Goal: Task Accomplishment & Management: Manage account settings

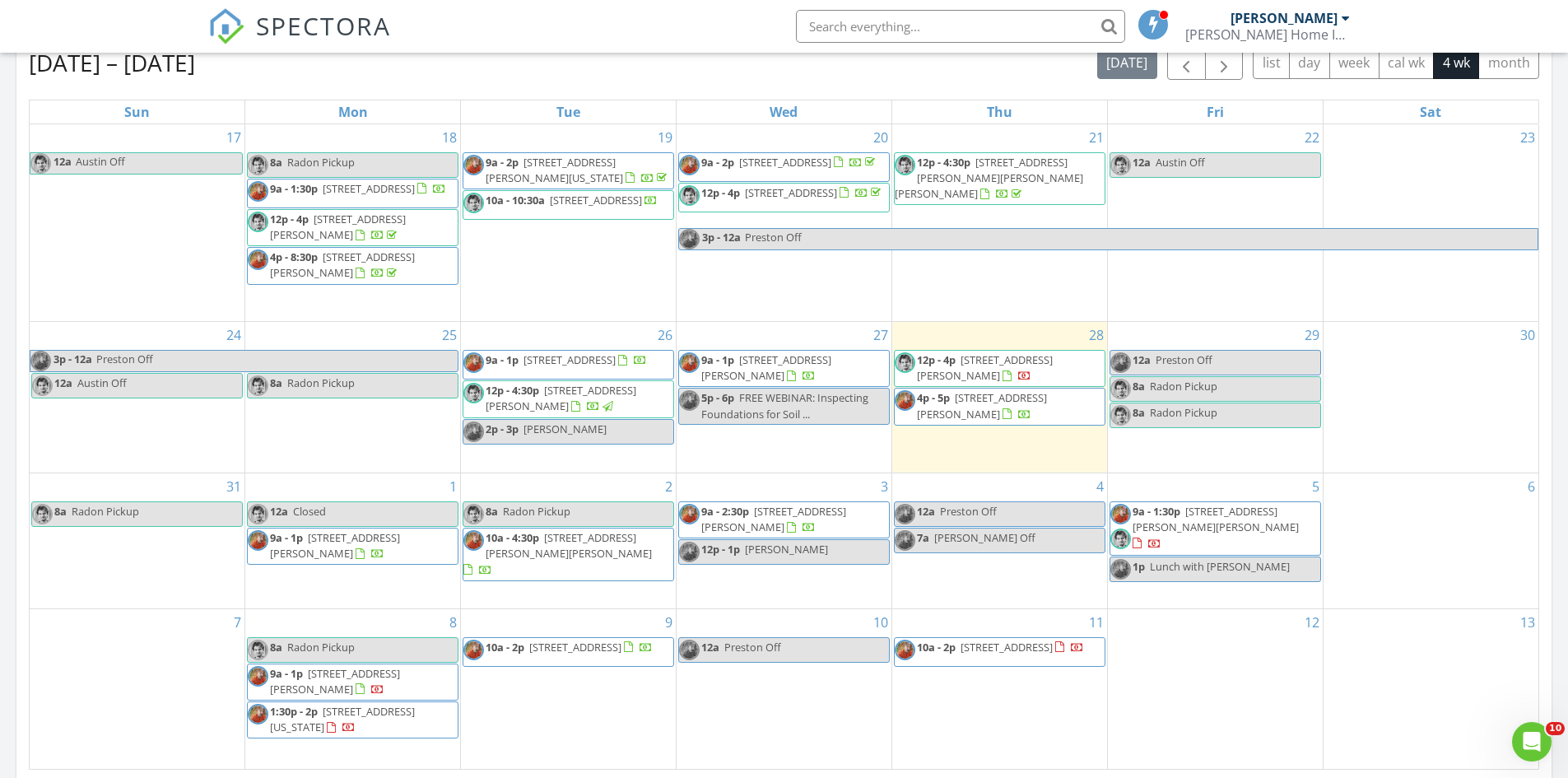
scroll to position [1523, 1594]
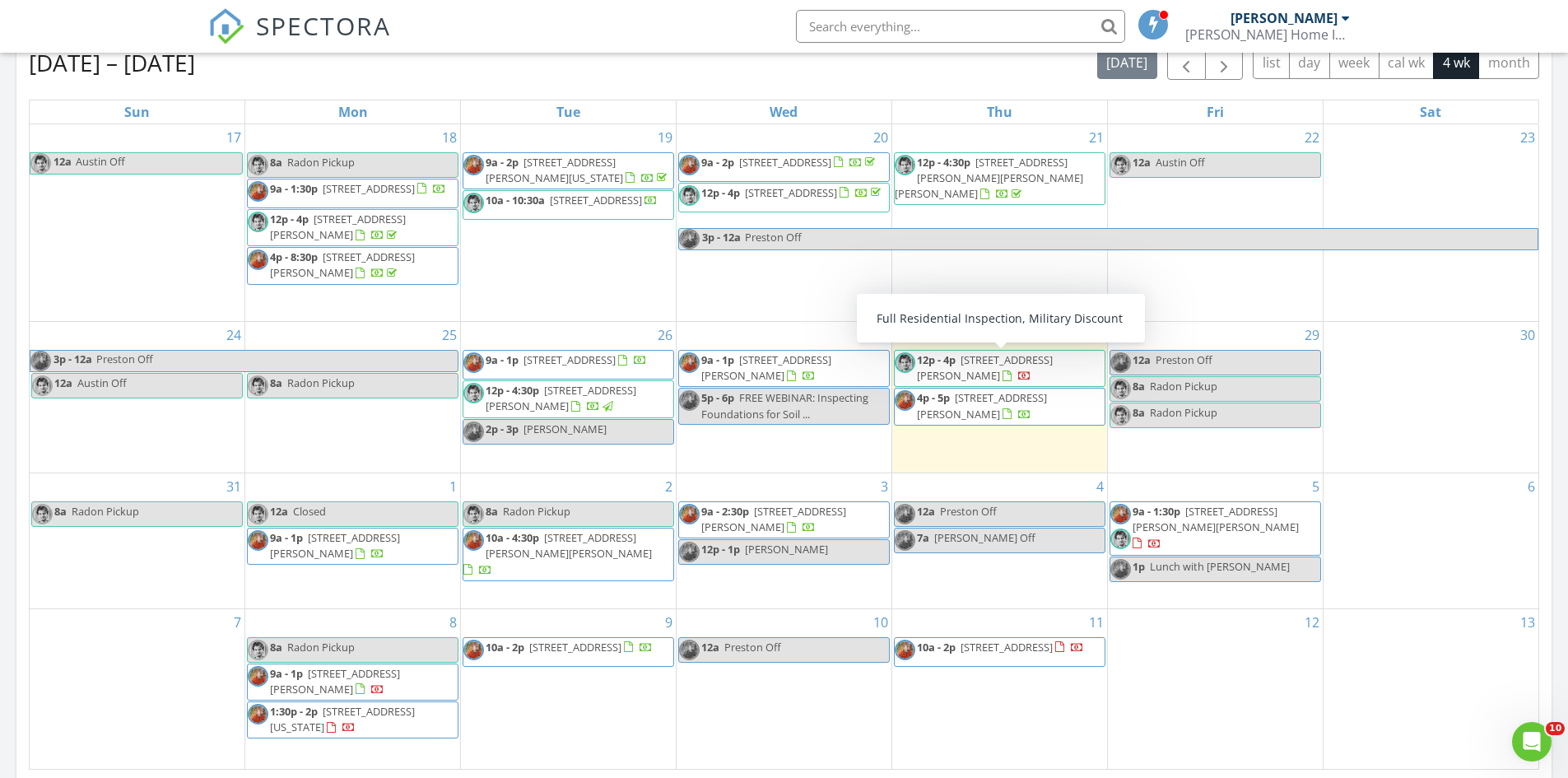
click at [1053, 361] on span "[STREET_ADDRESS][PERSON_NAME]" at bounding box center [985, 368] width 136 height 31
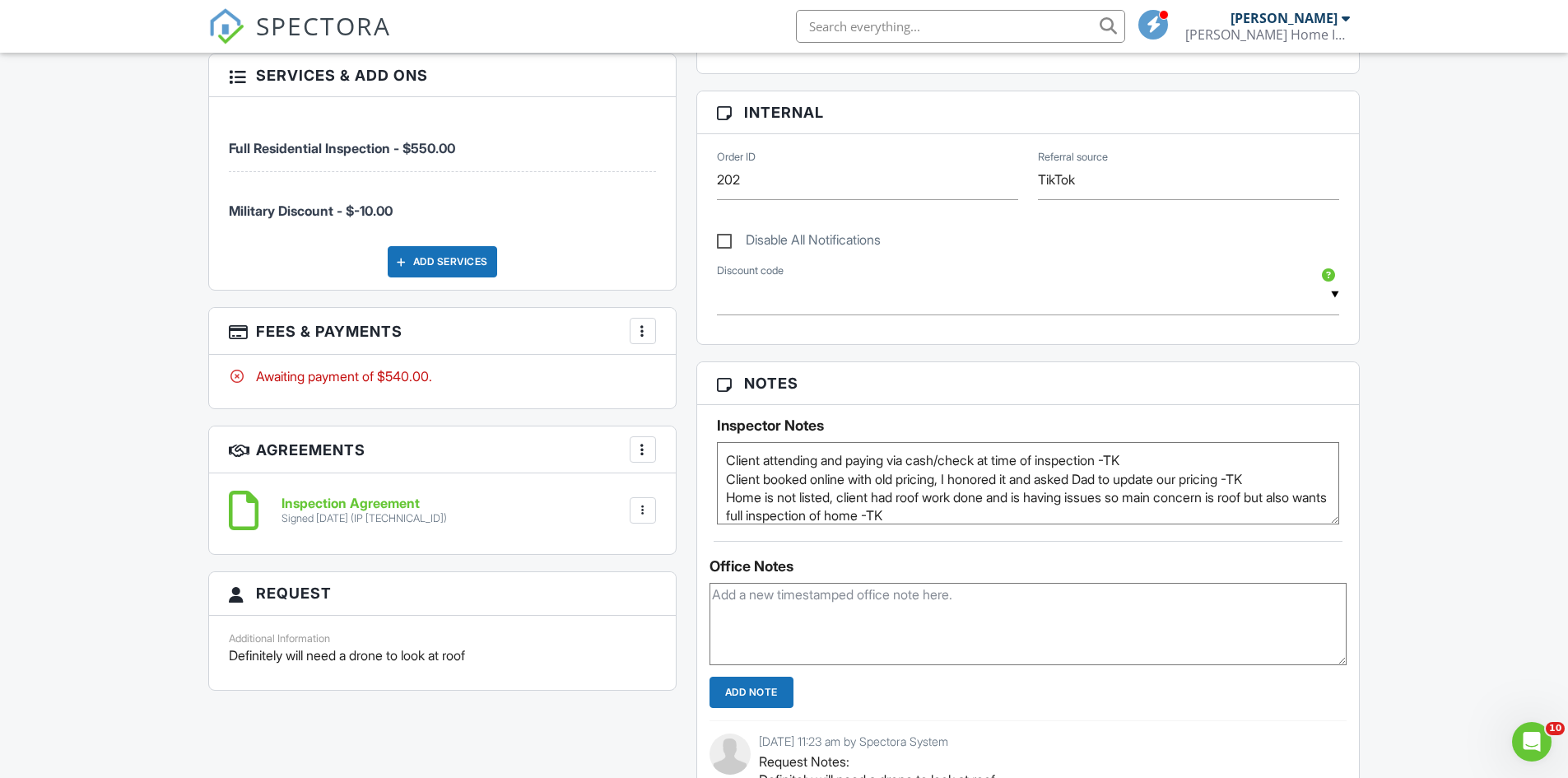
scroll to position [247, 0]
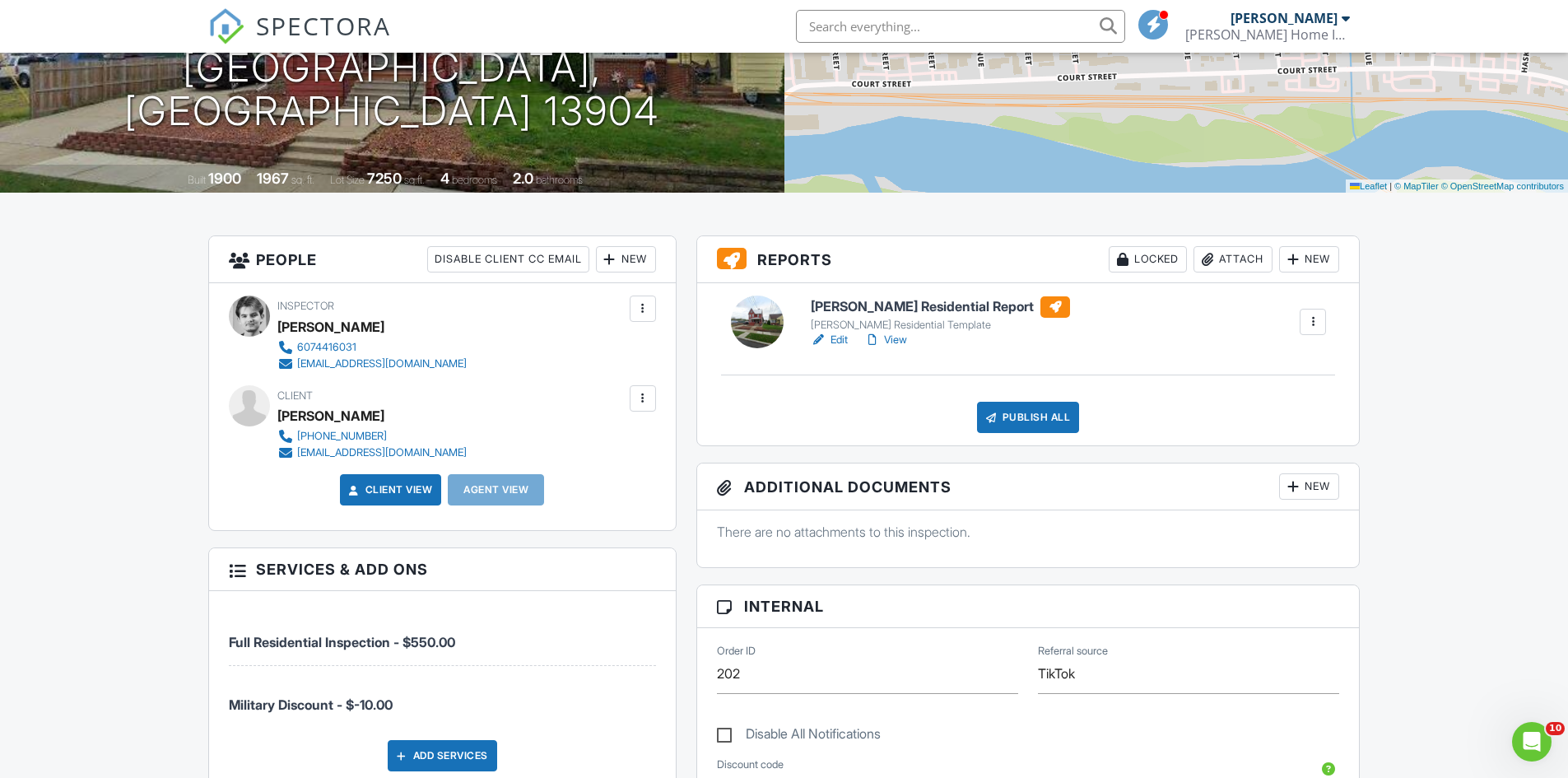
click at [338, 48] on link "SPECTORA" at bounding box center [300, 39] width 183 height 35
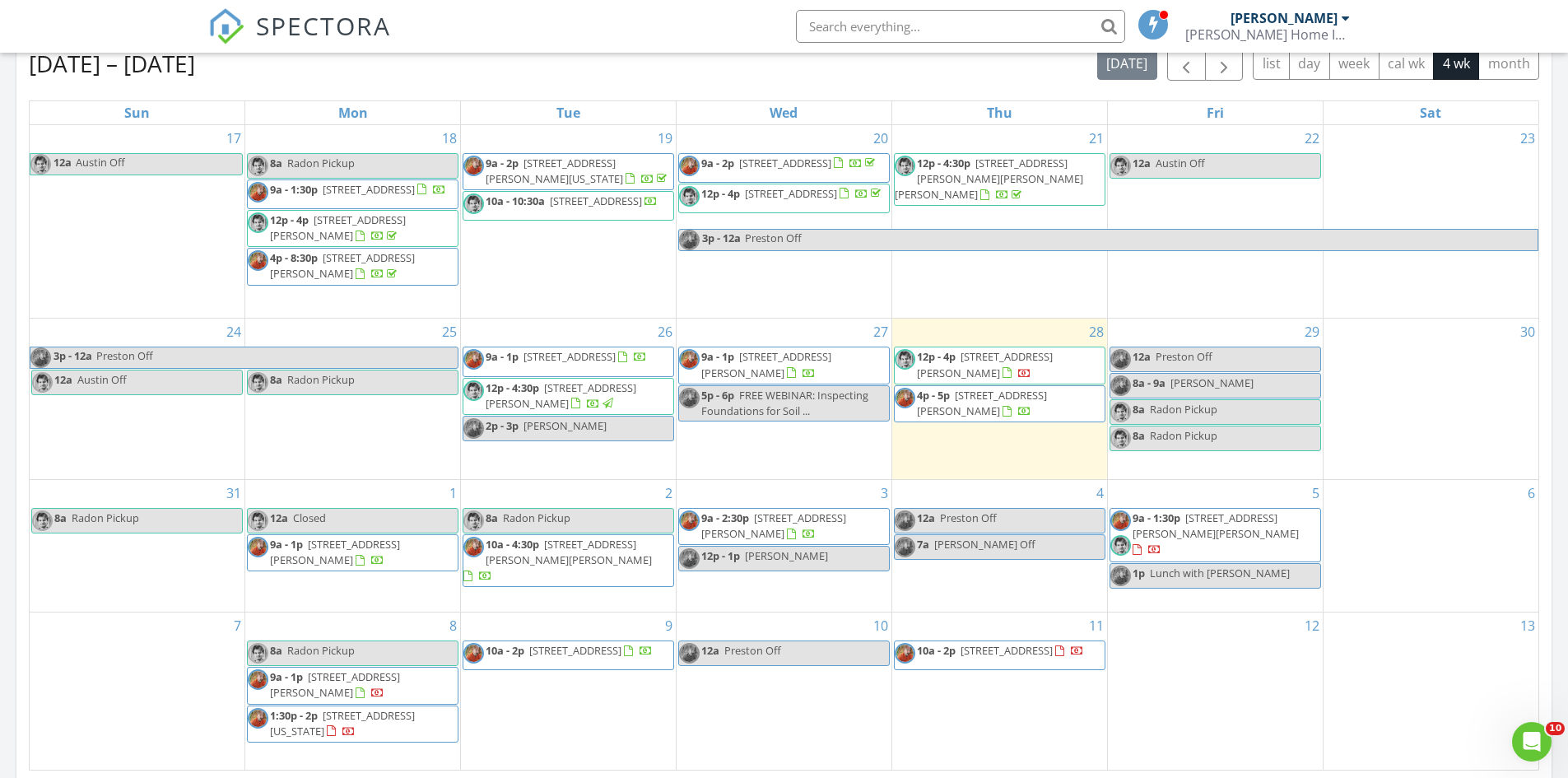
scroll to position [741, 0]
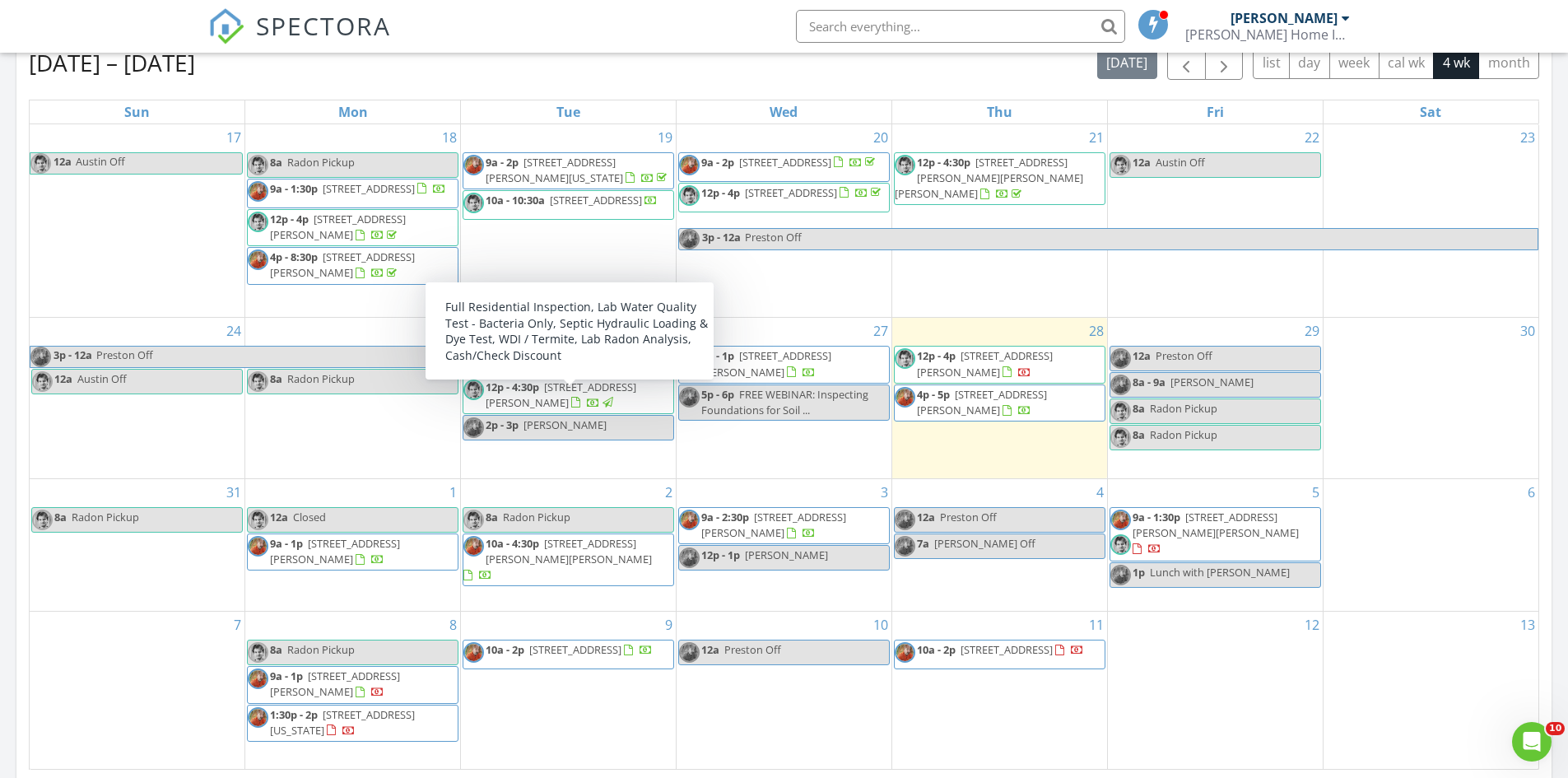
click at [602, 408] on div at bounding box center [607, 402] width 11 height 11
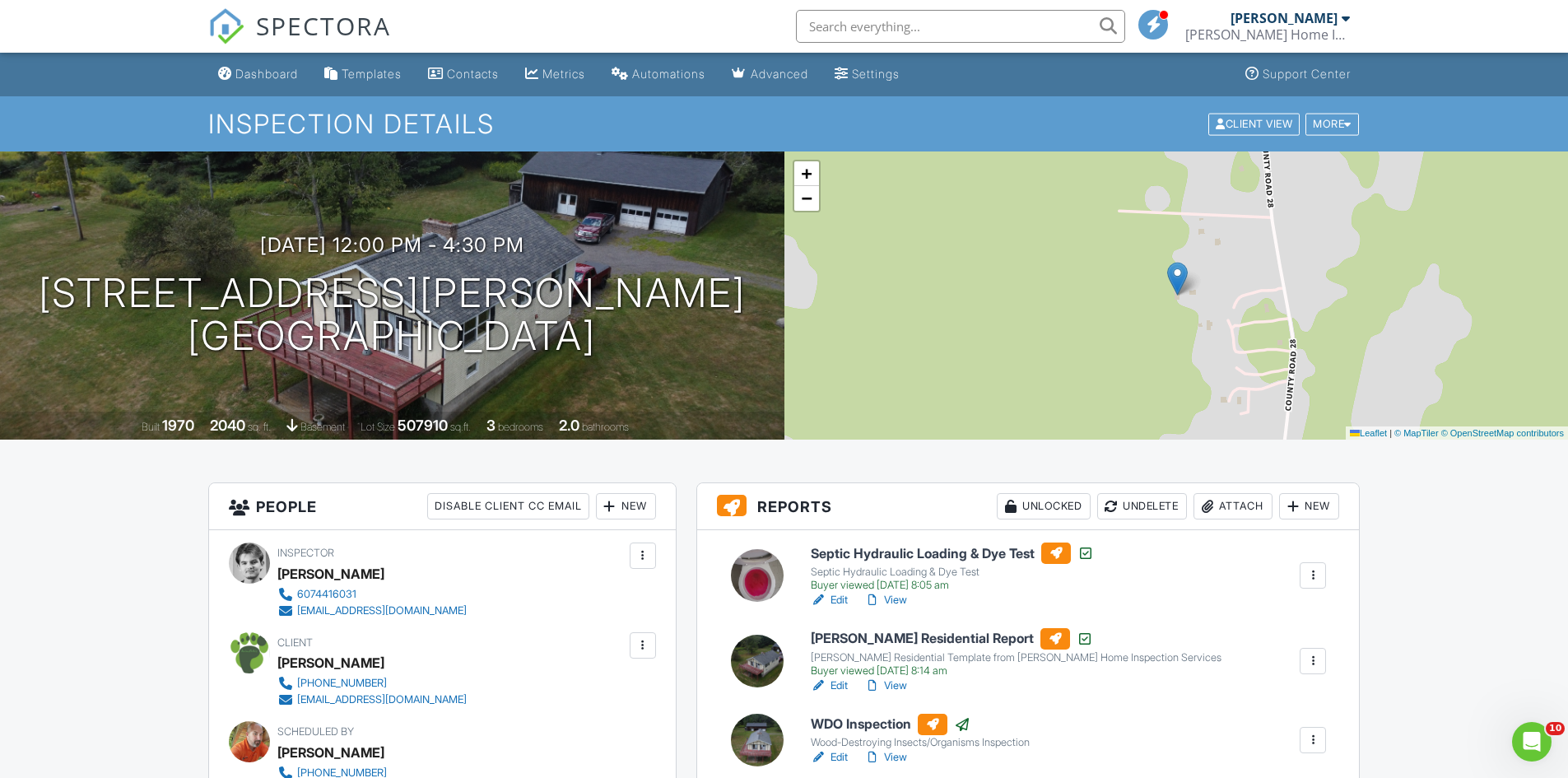
click at [243, 19] on img at bounding box center [227, 26] width 36 height 36
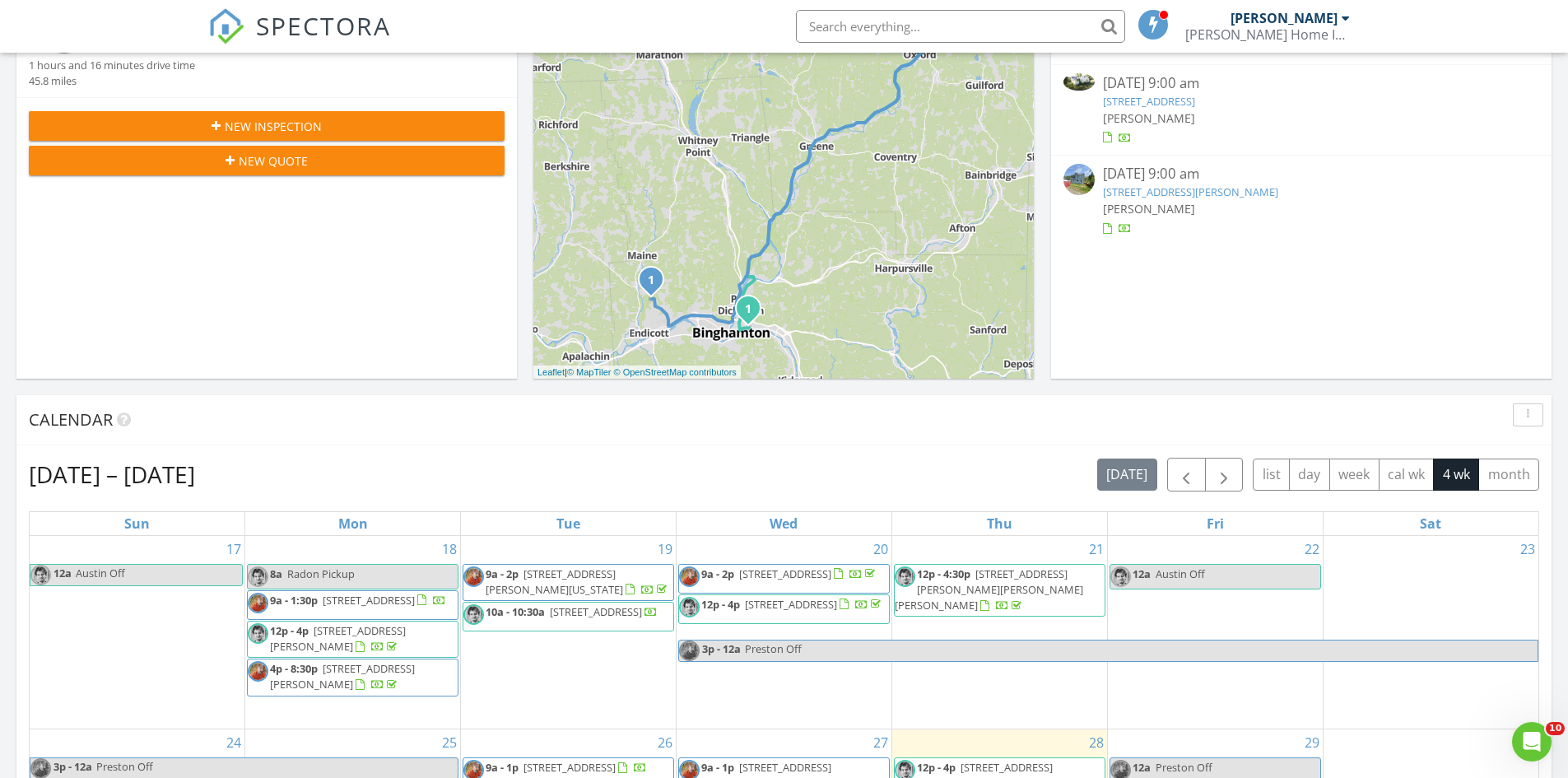
scroll to position [741, 0]
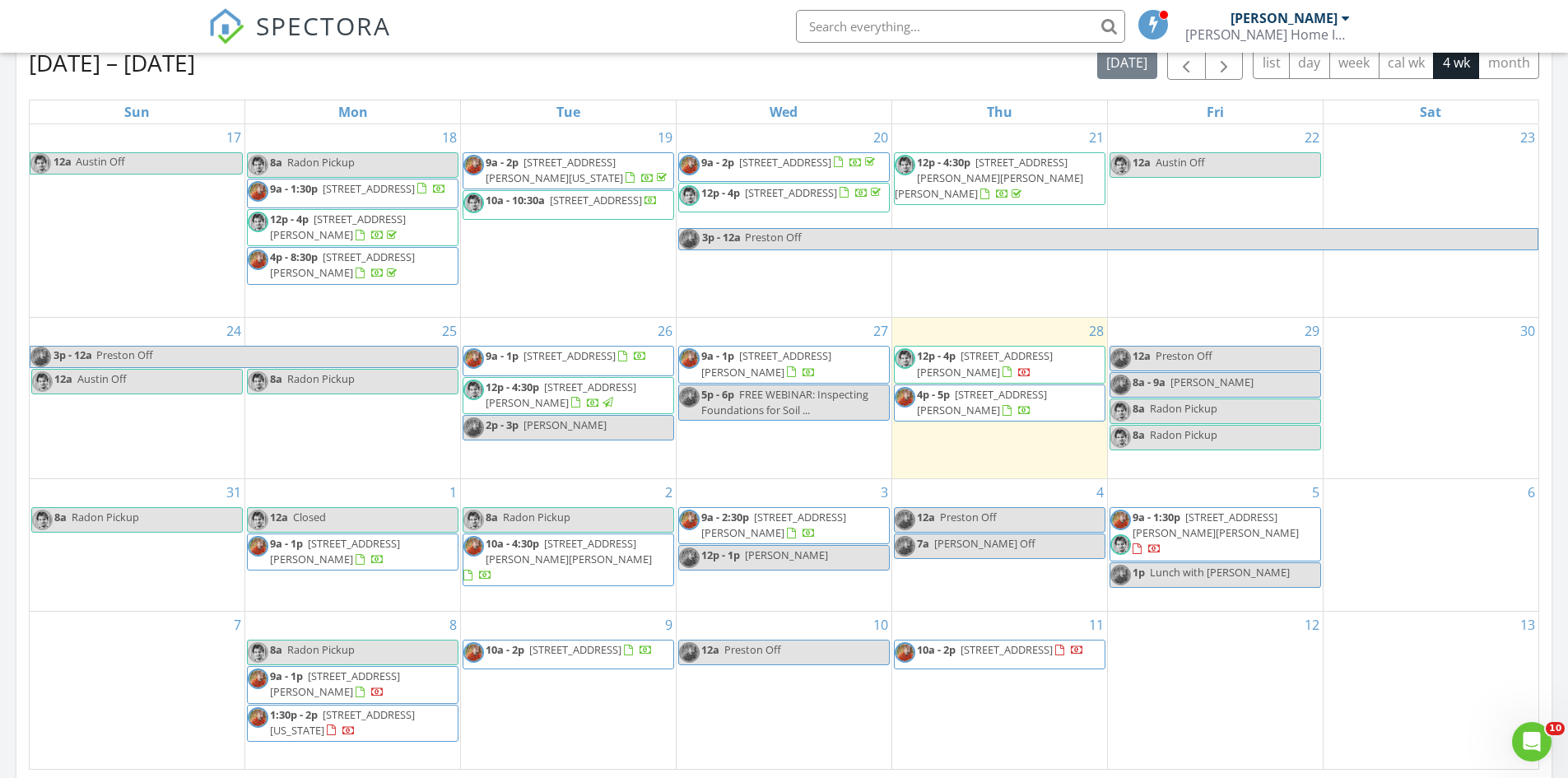
click at [1208, 439] on span "Radon Pickup" at bounding box center [1183, 434] width 68 height 15
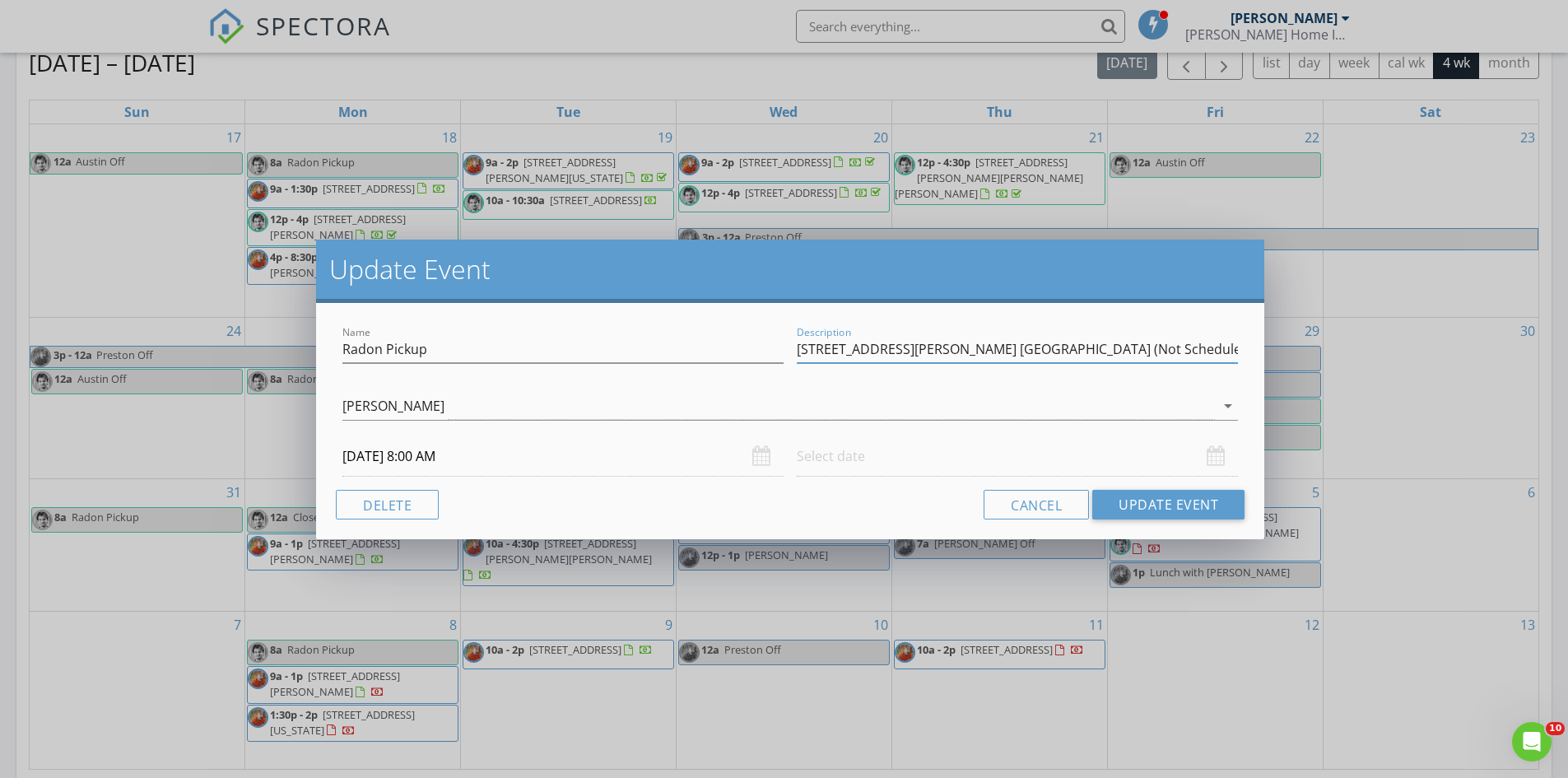
drag, startPoint x: 1140, startPoint y: 361, endPoint x: 1002, endPoint y: 368, distance: 138.2
click at [1002, 368] on div "Description 123 Lynch Ln. South New Berlin (Not Scheduled Yet)" at bounding box center [1018, 358] width 441 height 44
type input "[STREET_ADDRESS][PERSON_NAME] [GEOGRAPHIC_DATA] ([PERSON_NAME] will meet you th…"
drag, startPoint x: 655, startPoint y: 481, endPoint x: 648, endPoint y: 462, distance: 20.2
click at [654, 480] on div "Name Radon Pickup Description 123 Lynch Ln. South New Berlin (David will meet y…" at bounding box center [790, 421] width 948 height 236
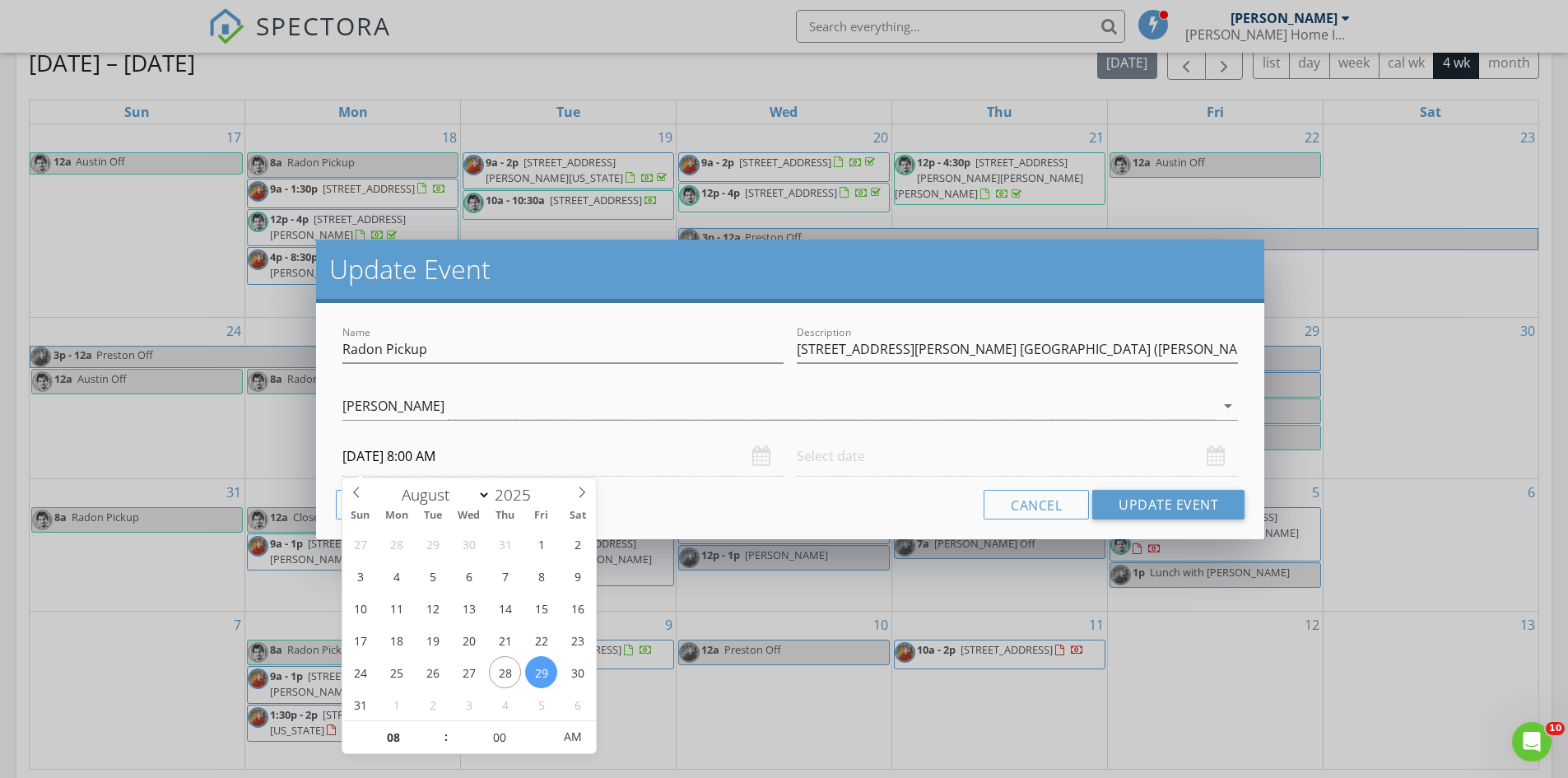
drag, startPoint x: 648, startPoint y: 462, endPoint x: 669, endPoint y: 427, distance: 40.8
click at [648, 460] on input "08/29/2025 8:00 AM" at bounding box center [563, 456] width 441 height 41
type input "09"
type input "08/29/2025 9:00 AM"
click at [434, 727] on span at bounding box center [438, 729] width 12 height 17
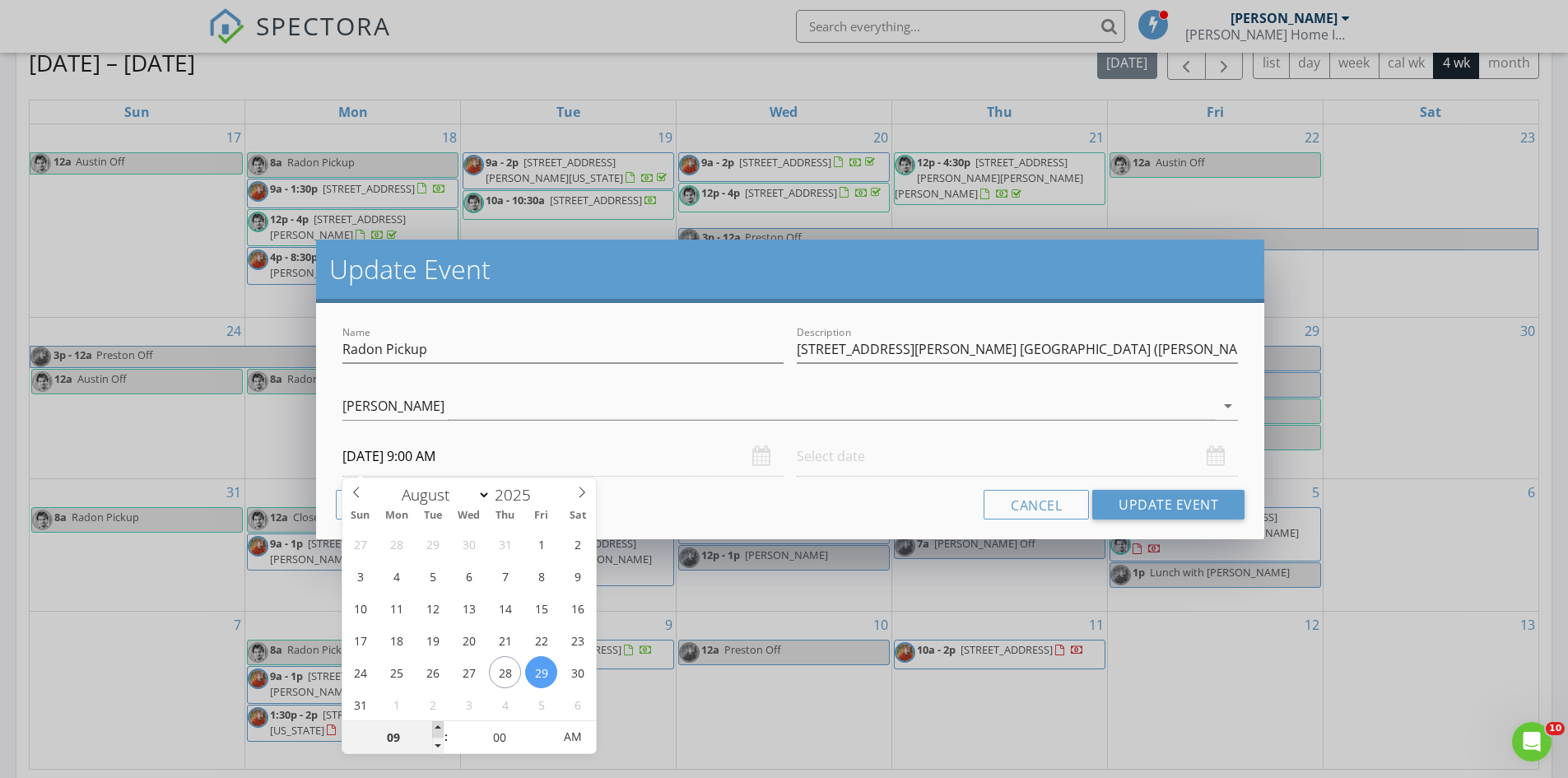
type input "10"
type input "08/29/2025 10:00 AM"
click at [434, 727] on span at bounding box center [438, 729] width 12 height 17
type input "11"
type input "08/29/2025 11:00 AM"
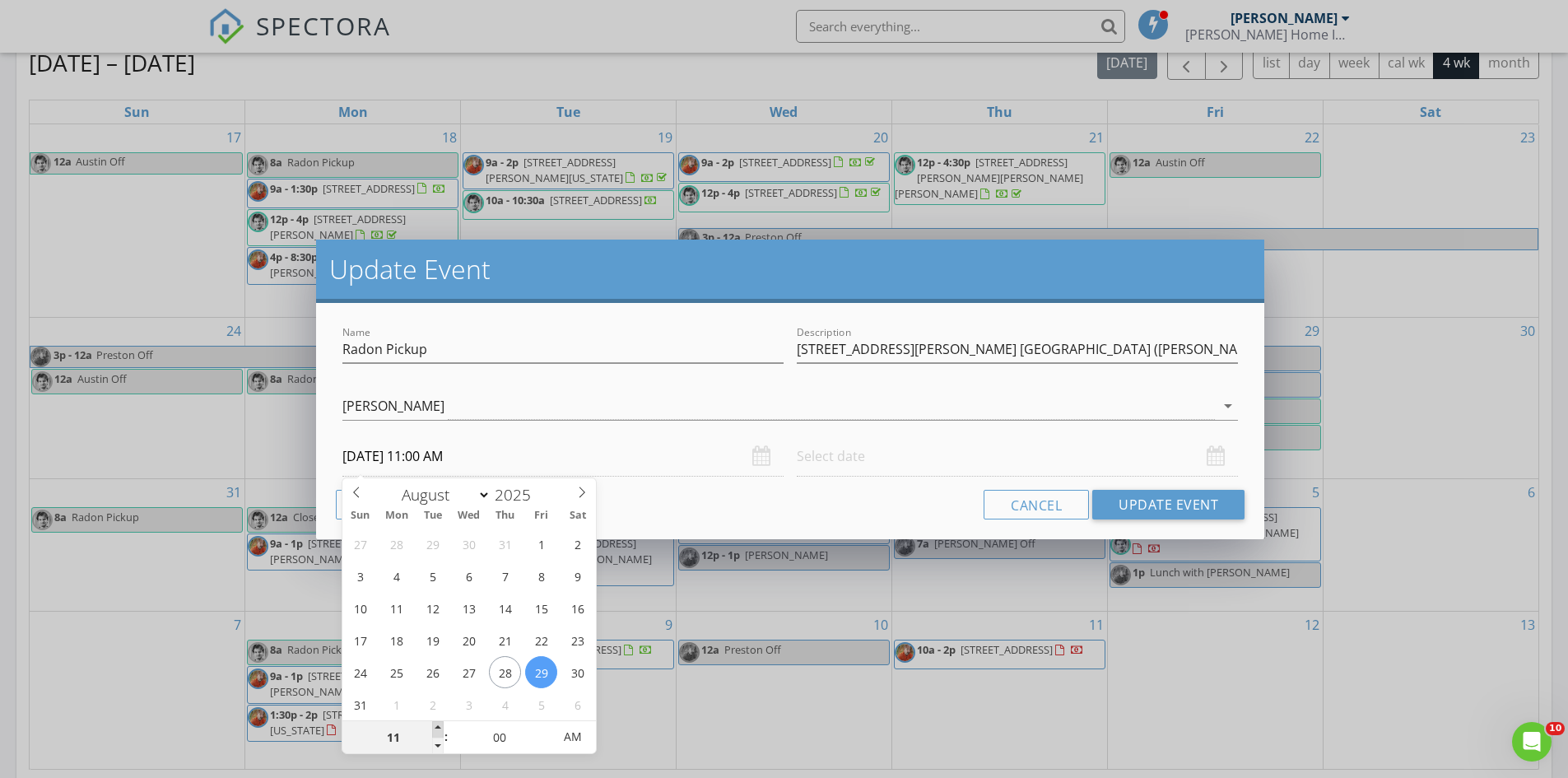
click at [434, 727] on span at bounding box center [438, 729] width 12 height 17
type input "12"
type input "08/29/2025 12:00 PM"
click at [434, 727] on span at bounding box center [438, 729] width 12 height 17
click at [883, 454] on input "text" at bounding box center [1018, 456] width 441 height 41
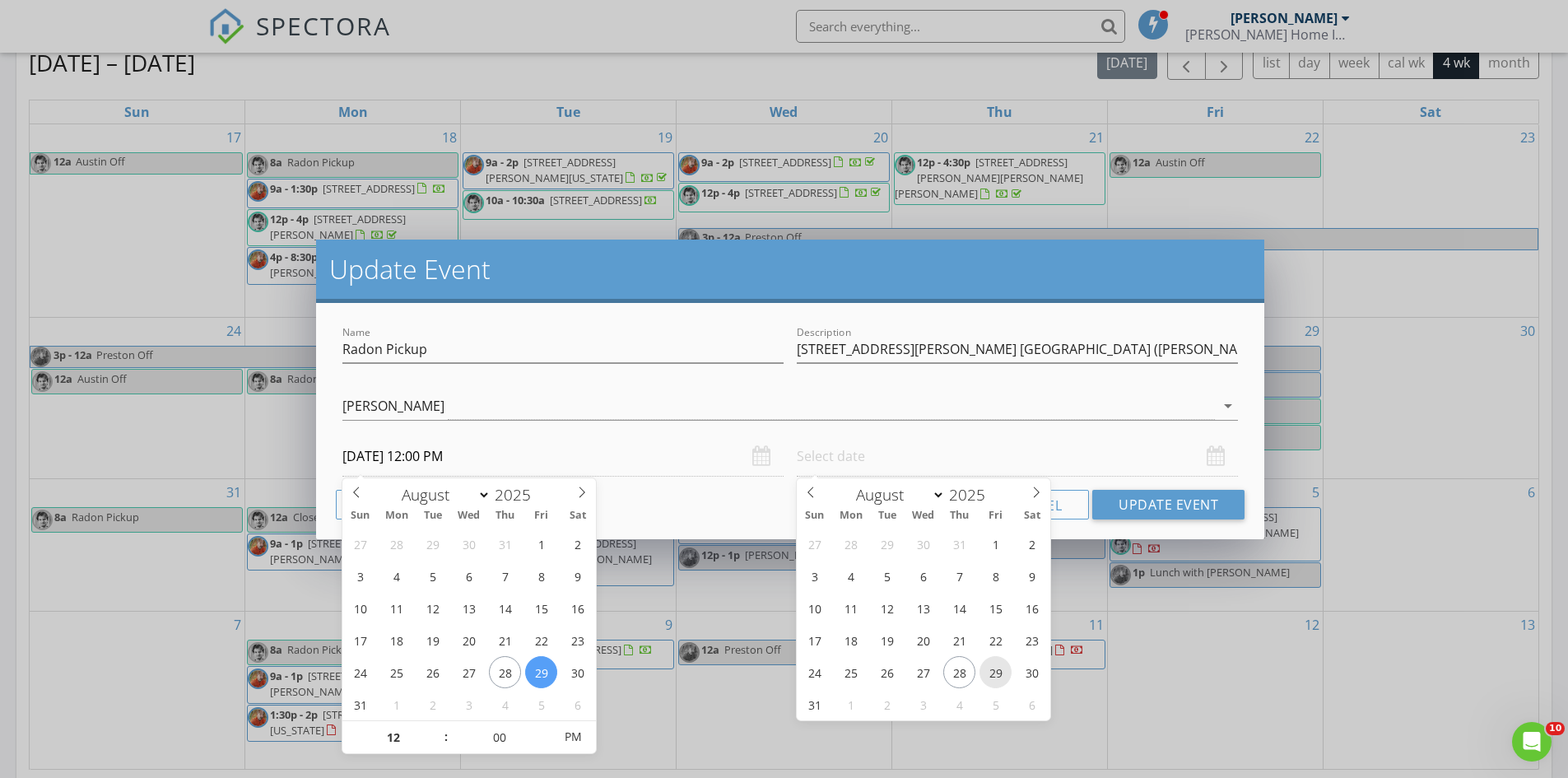
type input "08/29/2025 12:00 PM"
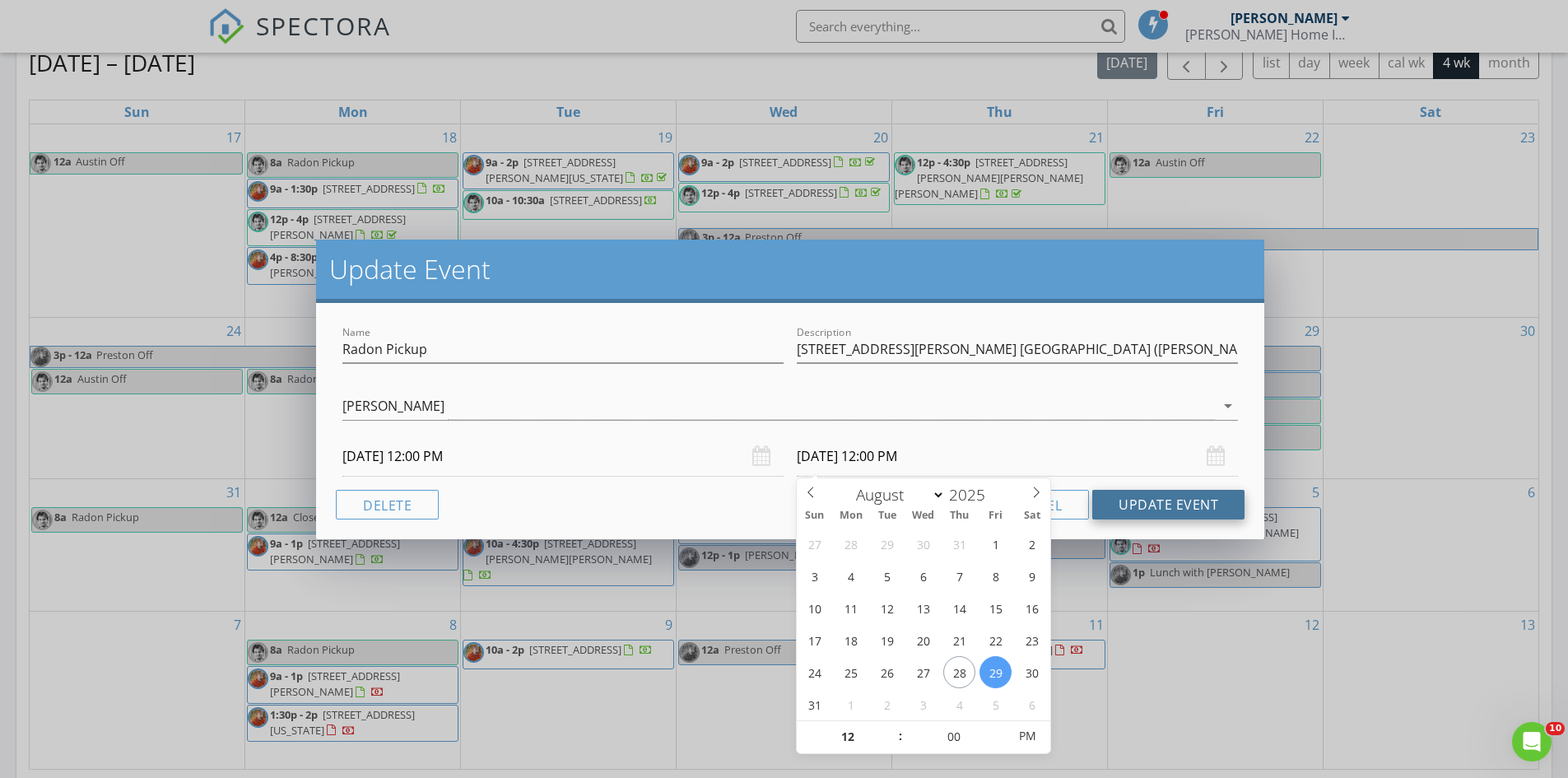
scroll to position [1, 0]
click at [1167, 502] on button "Update Event" at bounding box center [1168, 505] width 152 height 30
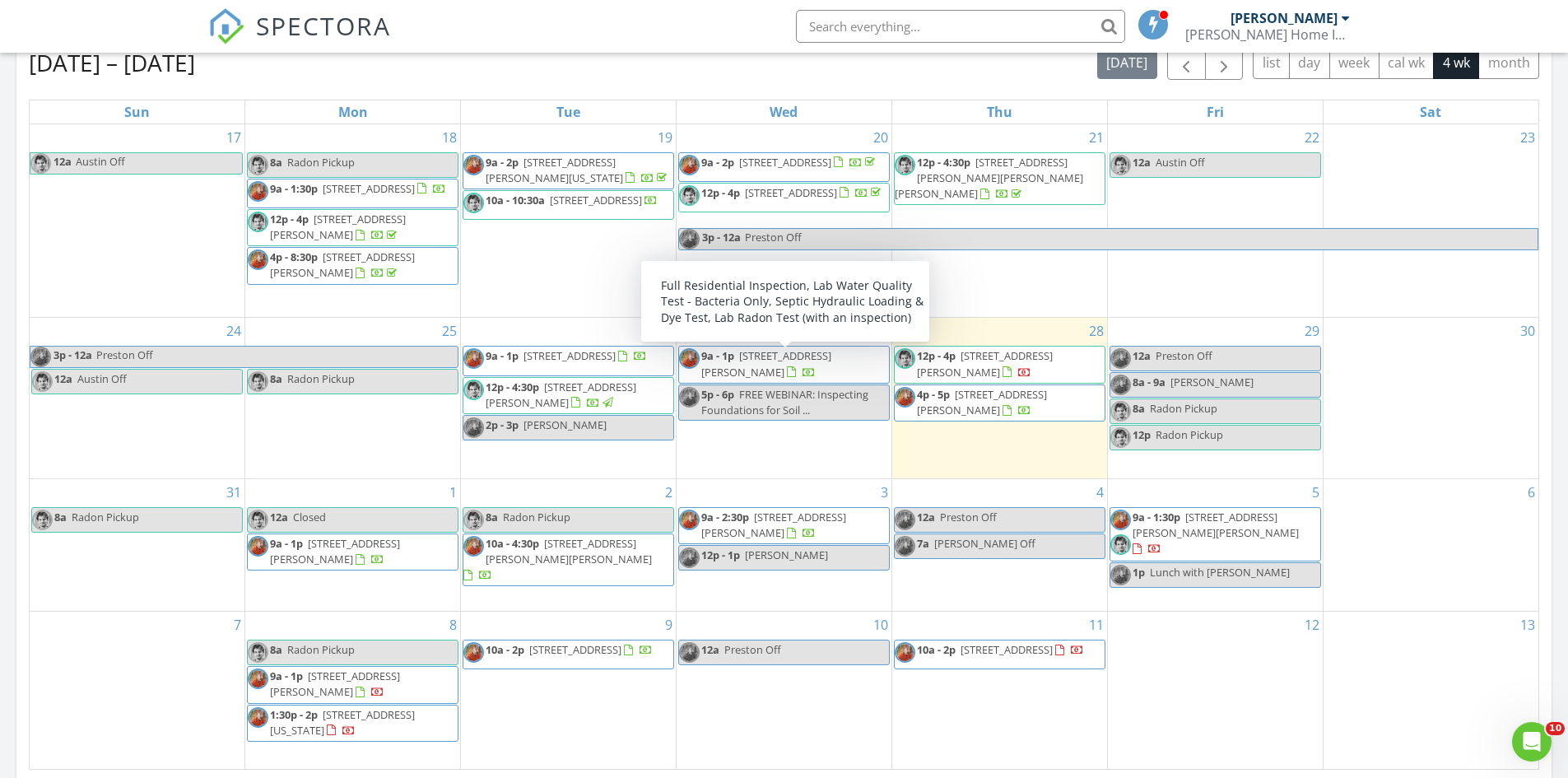
click at [816, 373] on div at bounding box center [809, 373] width 13 height 13
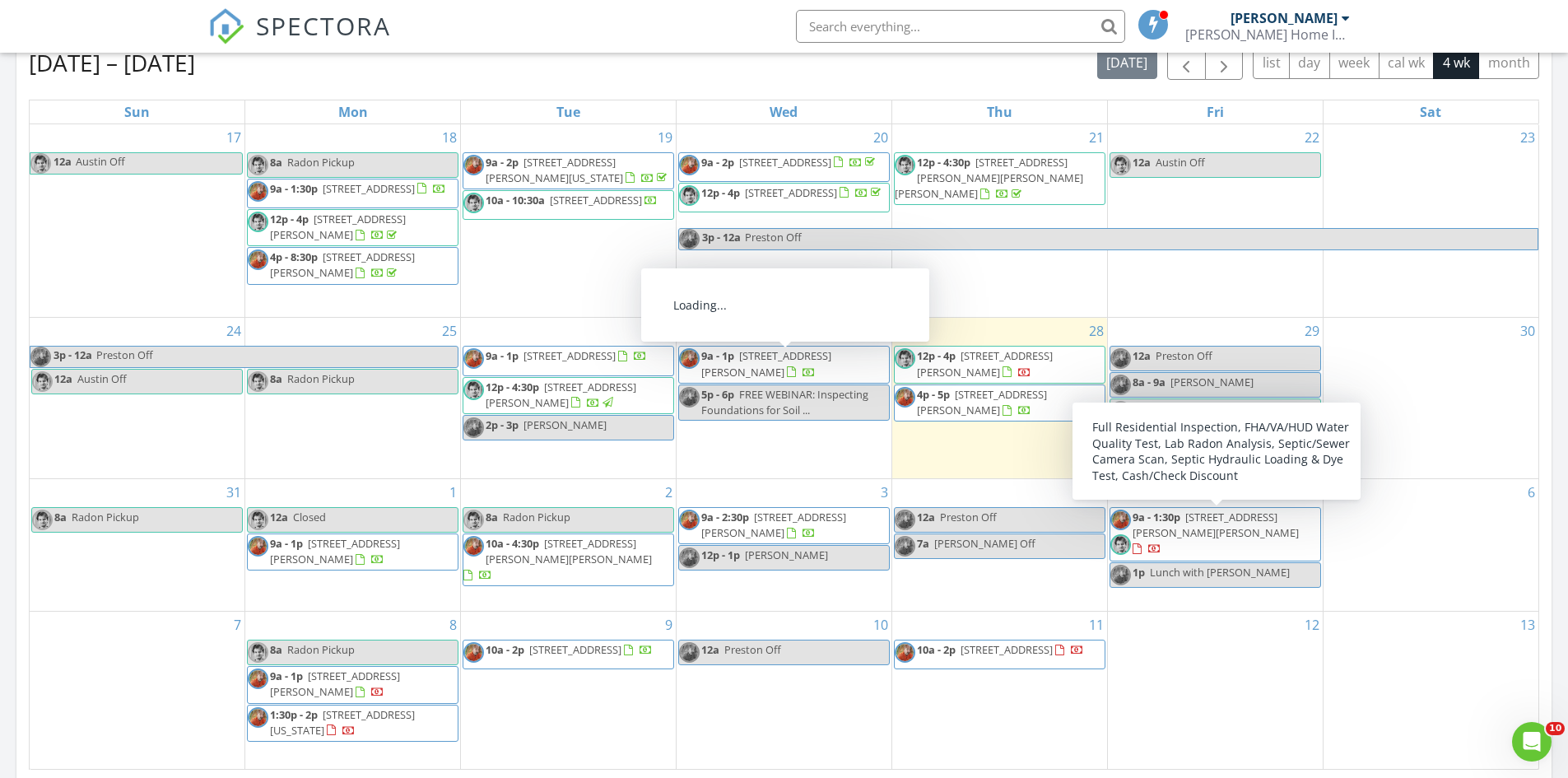
drag, startPoint x: 823, startPoint y: 385, endPoint x: 823, endPoint y: 375, distance: 10.0
click at [823, 375] on span "9a - 1p 3680 County Hwy 35, Roseboom 13450" at bounding box center [783, 364] width 210 height 32
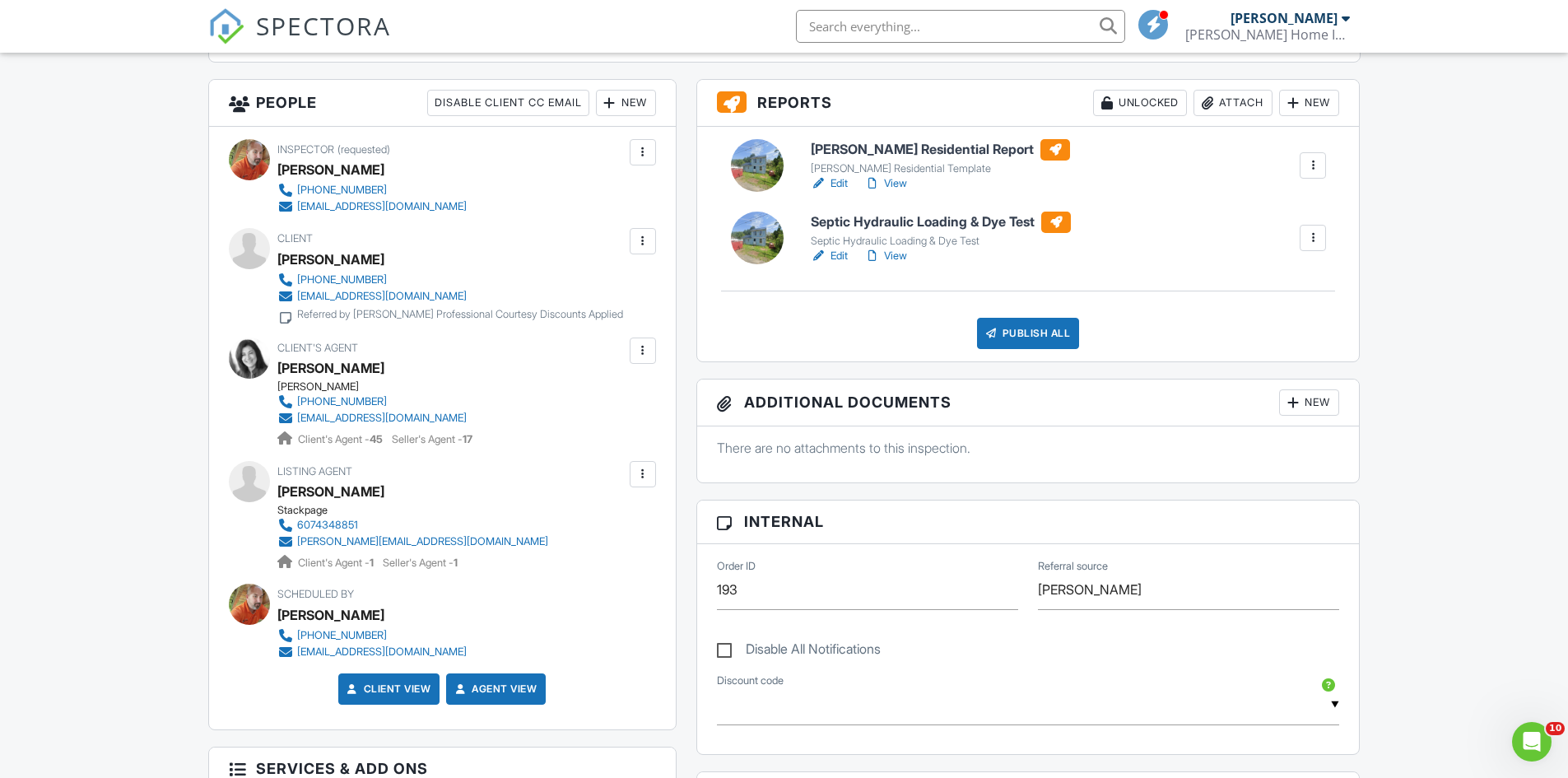
click at [210, 21] on img at bounding box center [227, 26] width 36 height 36
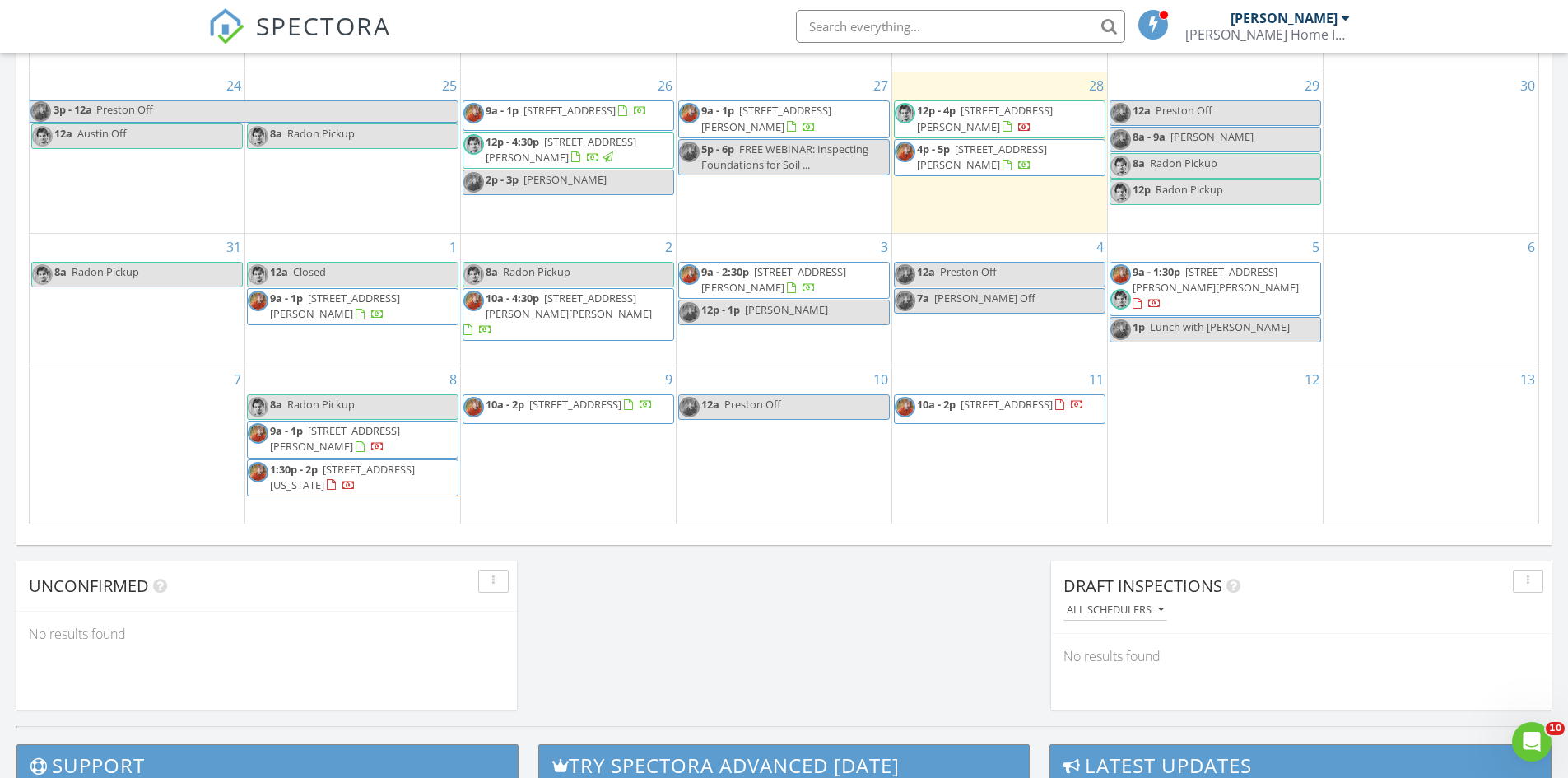
scroll to position [988, 0]
